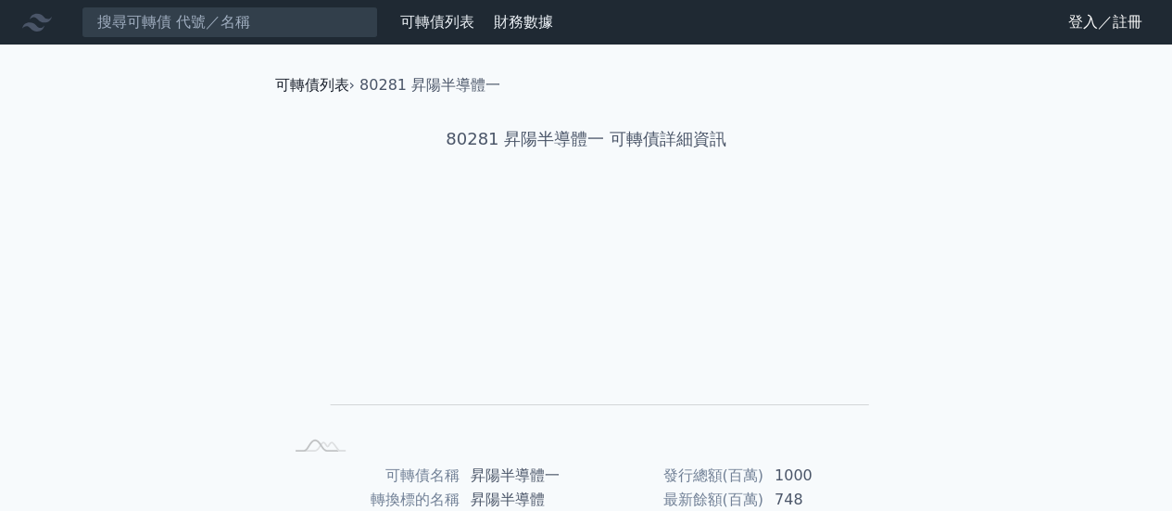
click at [328, 78] on link "可轉債列表" at bounding box center [312, 85] width 74 height 18
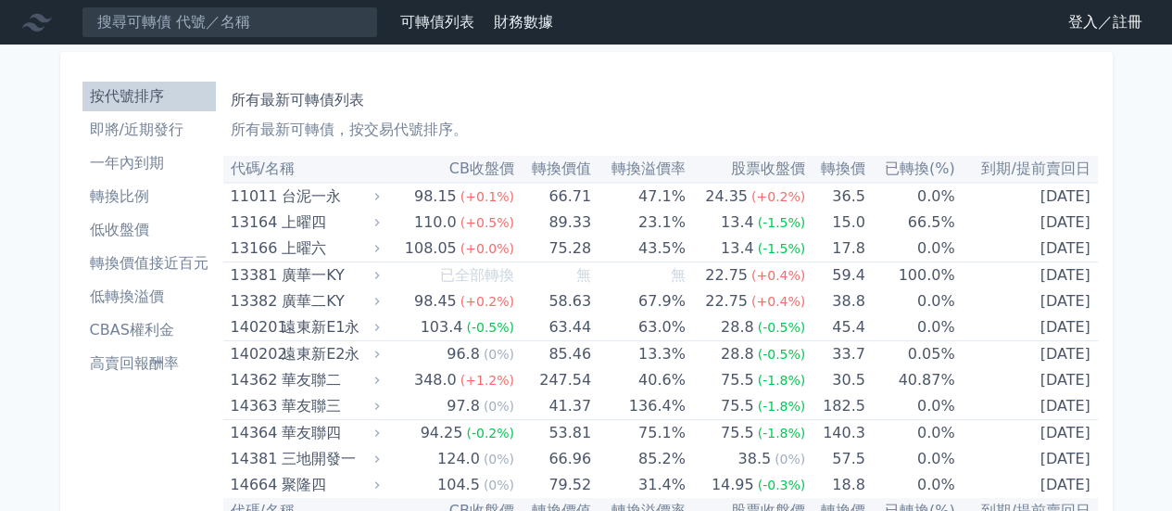
scroll to position [9723, 0]
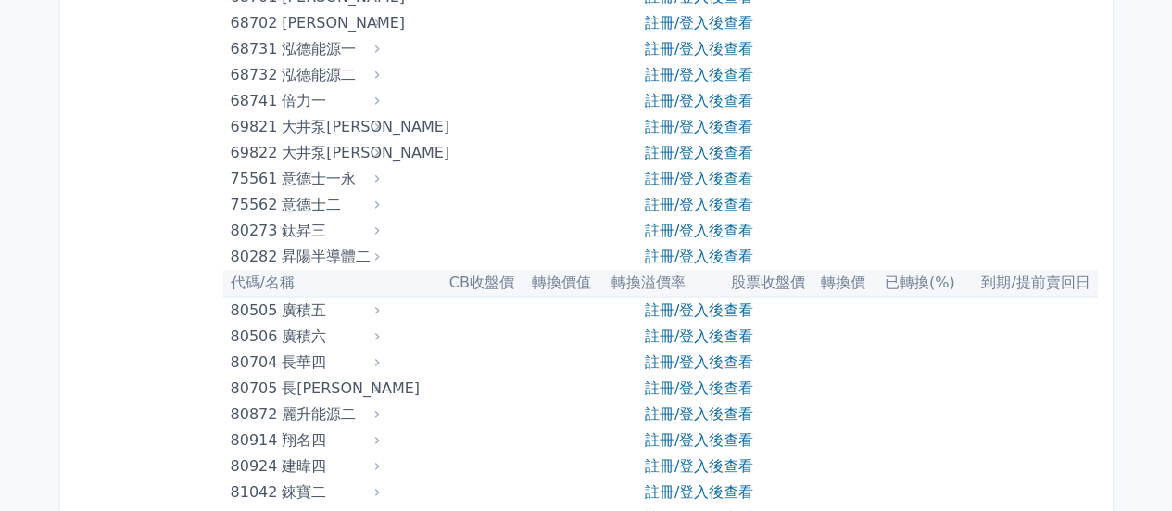
click at [251, 259] on div "80282" at bounding box center [254, 257] width 46 height 26
click at [740, 258] on link "註冊/登入後查看" at bounding box center [699, 256] width 108 height 18
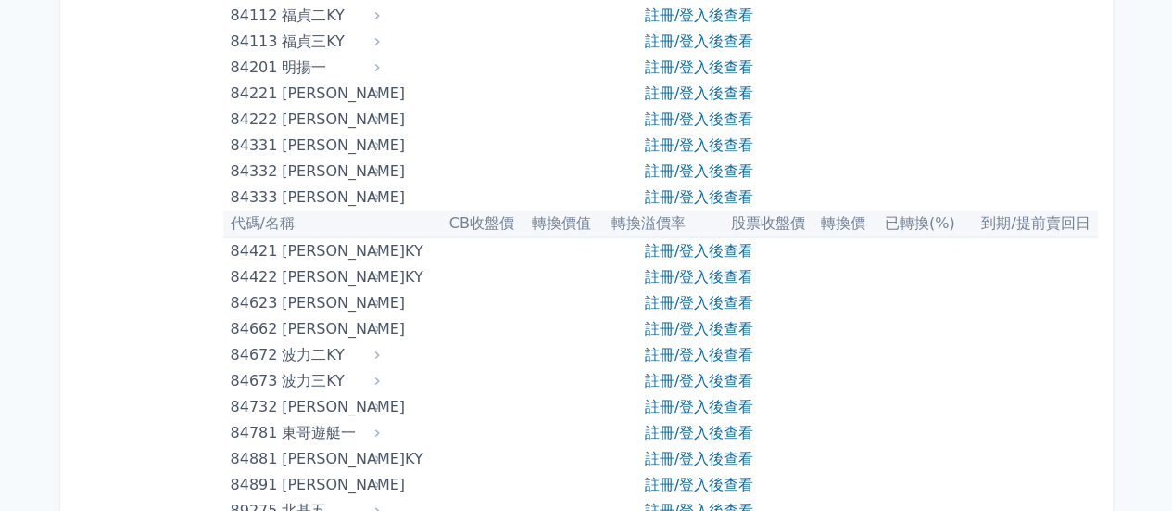
scroll to position [10928, 0]
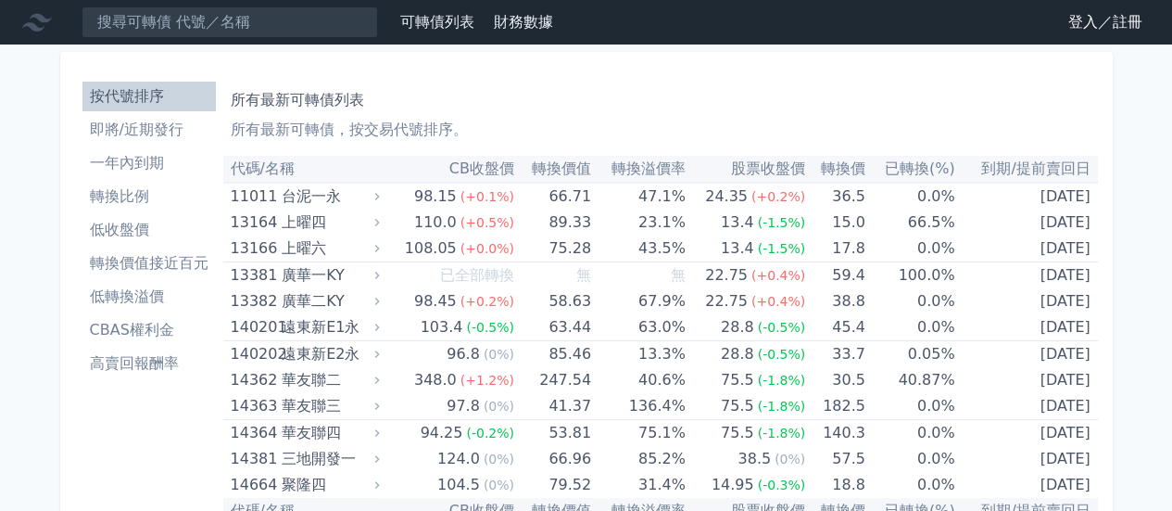
click at [530, 114] on div "所有最新可轉債列表 所有最新可轉債，按交易代號排序。" at bounding box center [661, 111] width 860 height 59
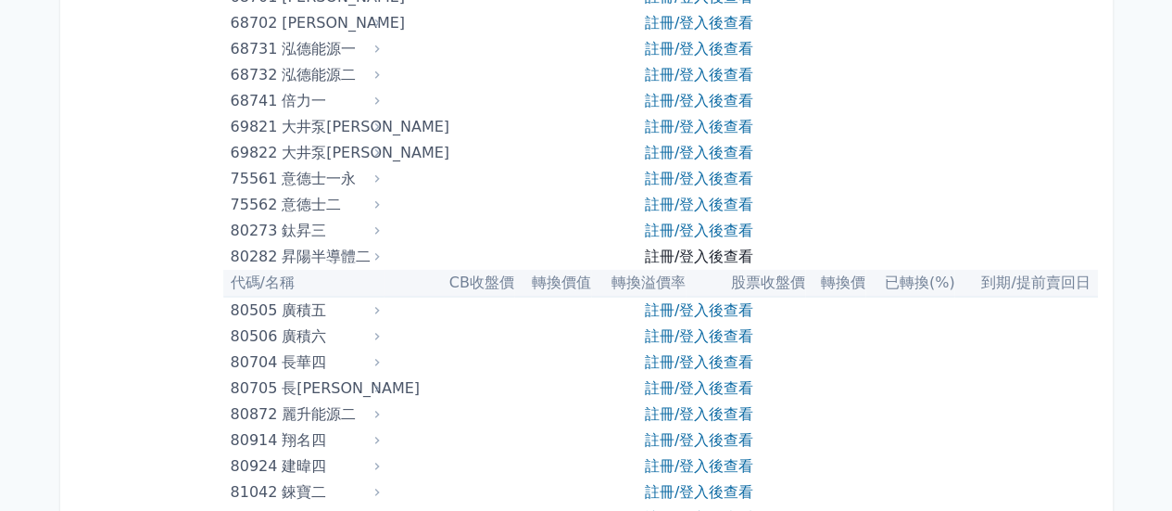
click at [693, 255] on link "註冊/登入後查看" at bounding box center [699, 256] width 108 height 18
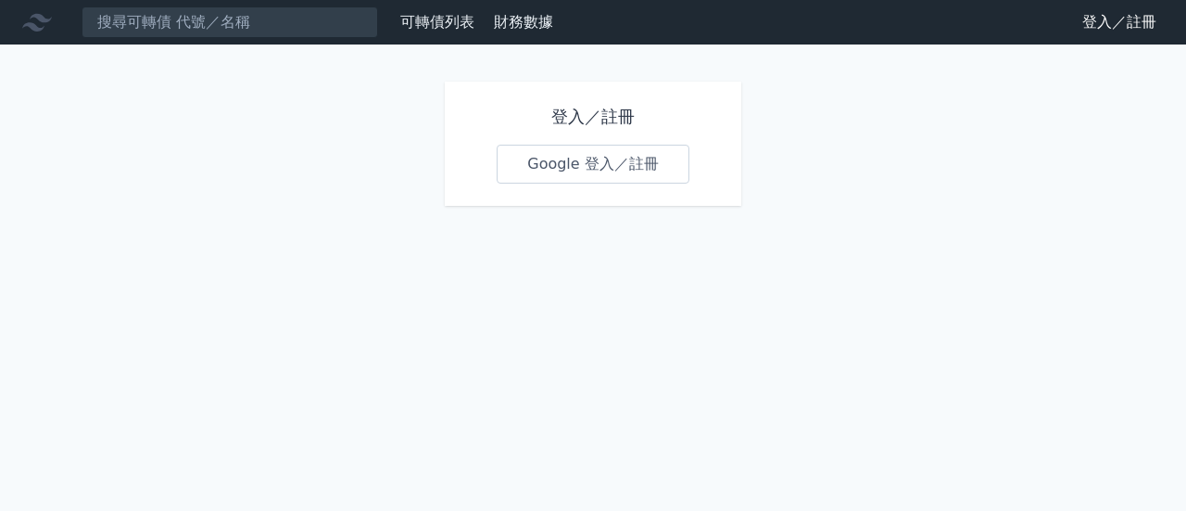
click at [613, 168] on link "Google 登入／註冊" at bounding box center [593, 164] width 193 height 39
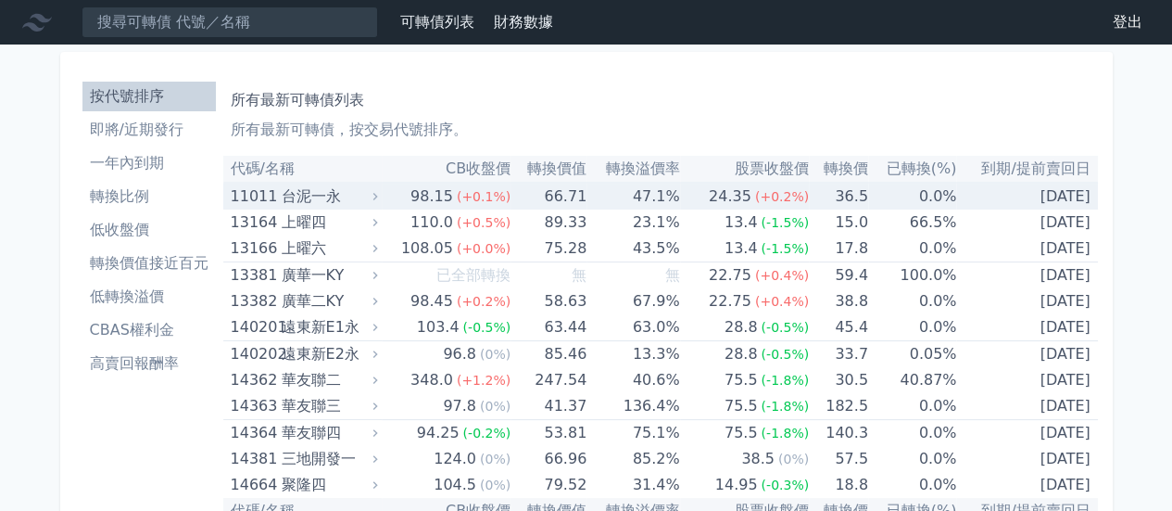
scroll to position [9775, 0]
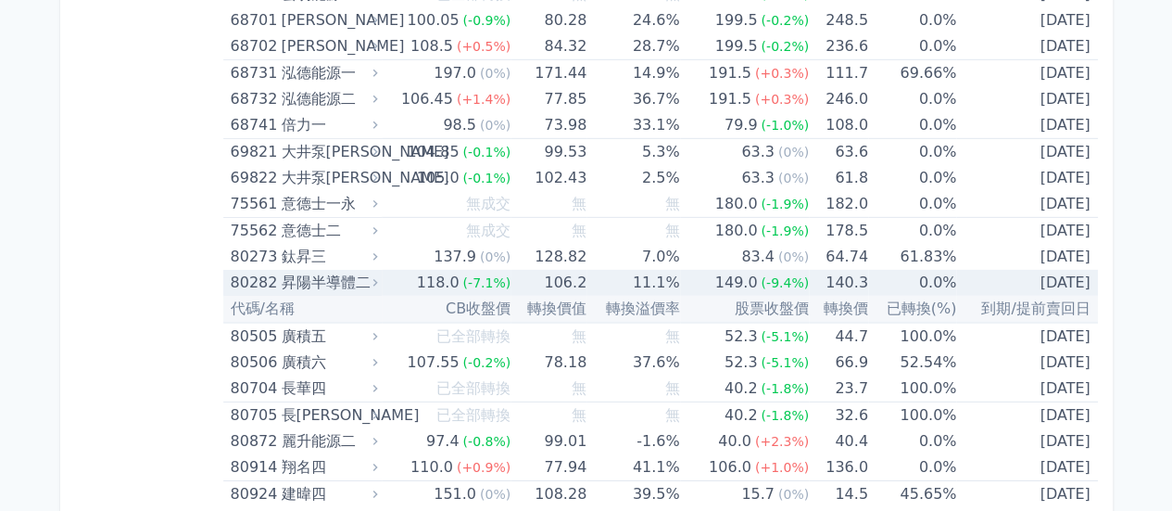
click at [344, 270] on div "昇陽半導體二" at bounding box center [327, 283] width 93 height 26
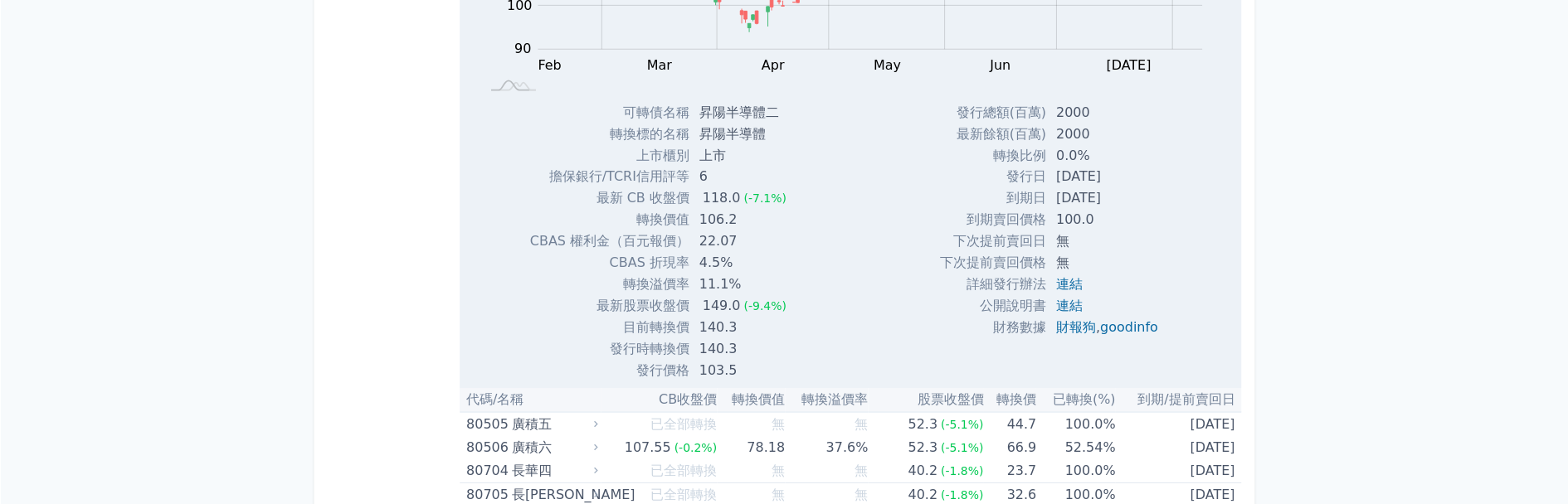
scroll to position [9167, 0]
